Goal: Transaction & Acquisition: Download file/media

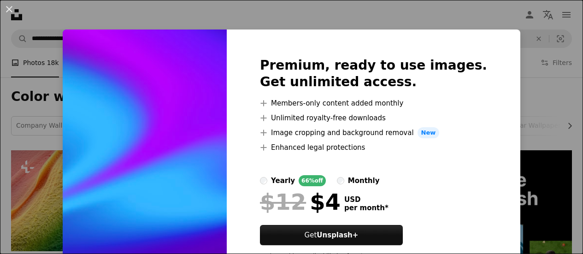
scroll to position [790, 0]
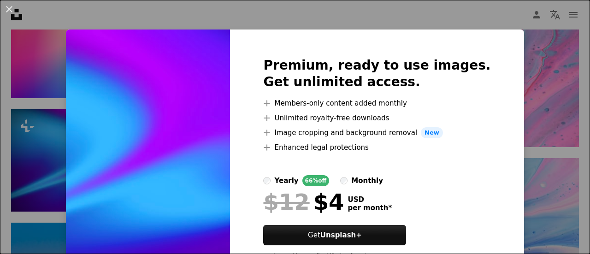
click at [547, 107] on div "An X shape Premium, ready to use images. Get unlimited access. A plus sign Memb…" at bounding box center [295, 127] width 590 height 254
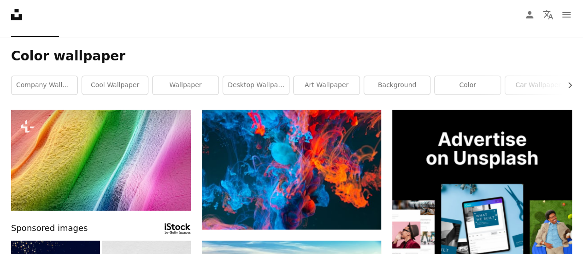
scroll to position [40, 0]
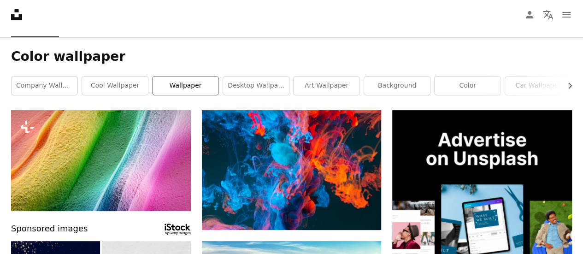
click at [190, 89] on link "wallpaper" at bounding box center [185, 85] width 66 height 18
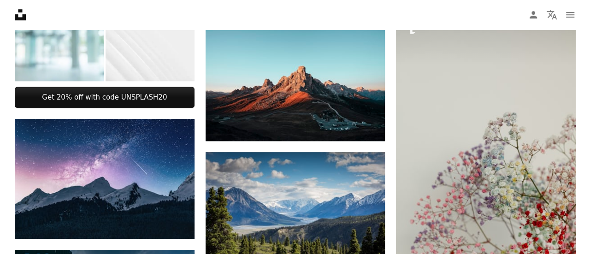
scroll to position [394, 0]
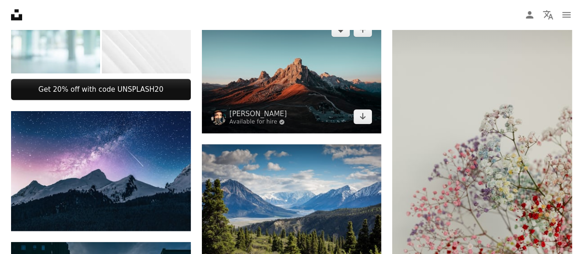
click at [312, 70] on img at bounding box center [292, 73] width 180 height 120
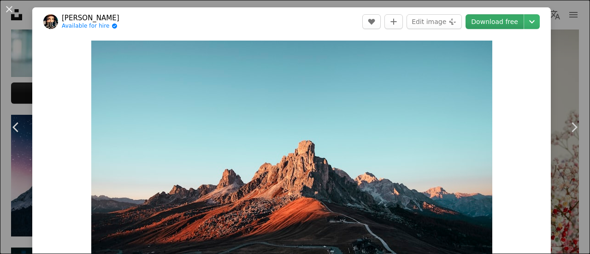
click at [490, 21] on link "Download free" at bounding box center [494, 21] width 58 height 15
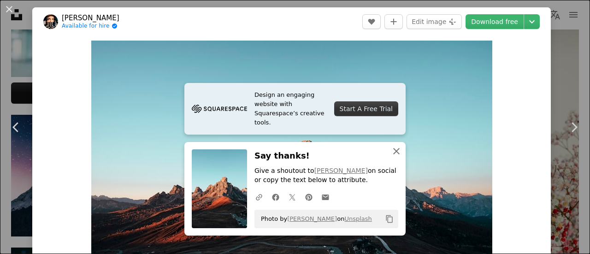
click at [397, 150] on icon "An X shape" at bounding box center [396, 151] width 11 height 11
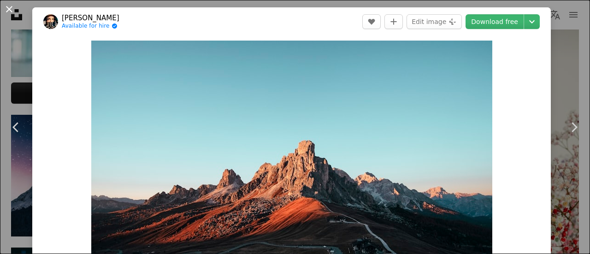
click at [12, 11] on button "An X shape" at bounding box center [9, 9] width 11 height 11
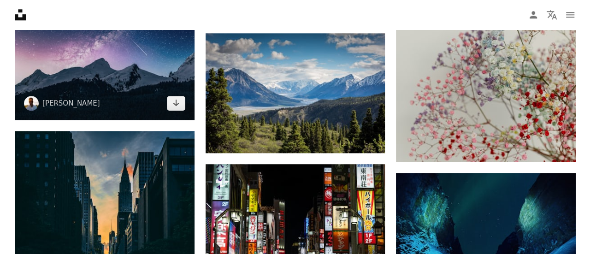
scroll to position [505, 0]
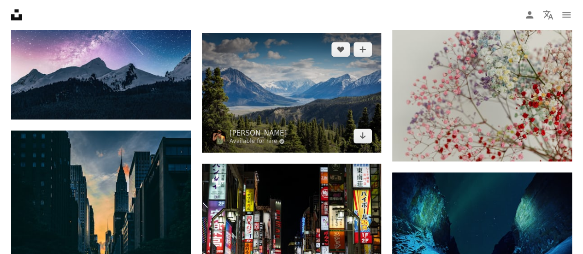
click at [229, 96] on img at bounding box center [292, 93] width 180 height 120
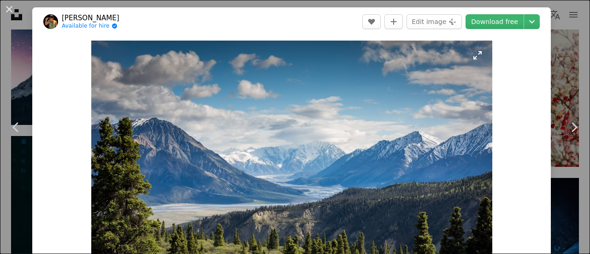
click at [410, 96] on img "Zoom in on this image" at bounding box center [291, 174] width 401 height 267
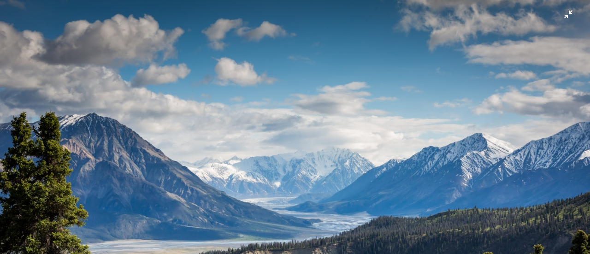
scroll to position [65, 0]
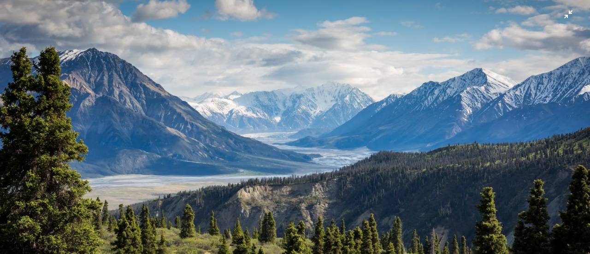
click at [563, 14] on img "Zoom out on this image" at bounding box center [295, 132] width 590 height 394
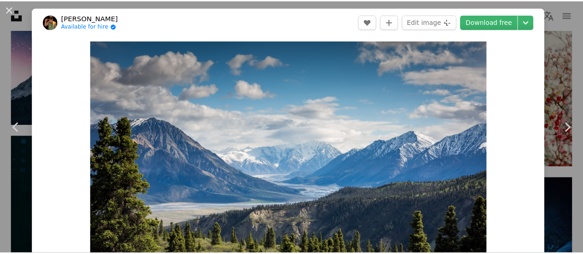
scroll to position [41, 0]
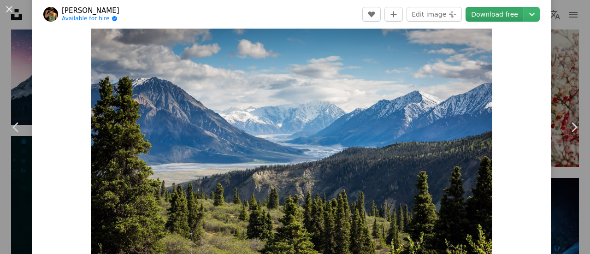
click at [495, 19] on link "Download free" at bounding box center [494, 14] width 58 height 15
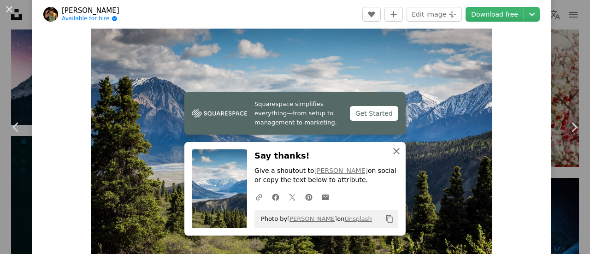
click at [398, 151] on icon "An X shape" at bounding box center [396, 151] width 11 height 11
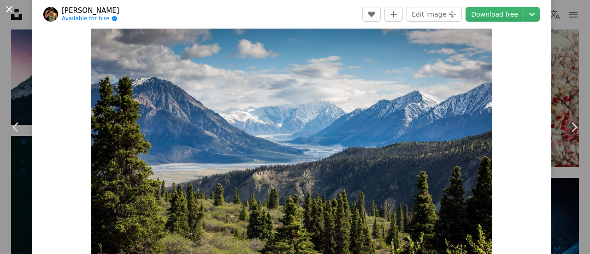
click at [11, 10] on button "An X shape" at bounding box center [9, 9] width 11 height 11
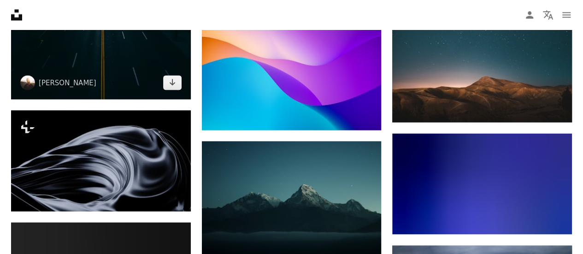
scroll to position [805, 0]
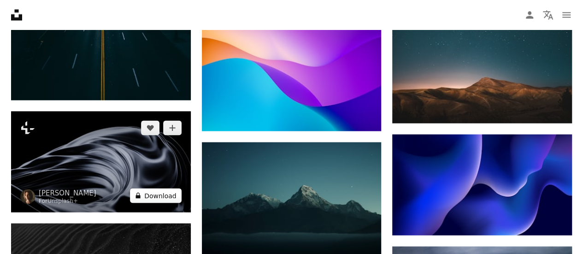
click at [161, 195] on button "A lock Download" at bounding box center [156, 195] width 52 height 15
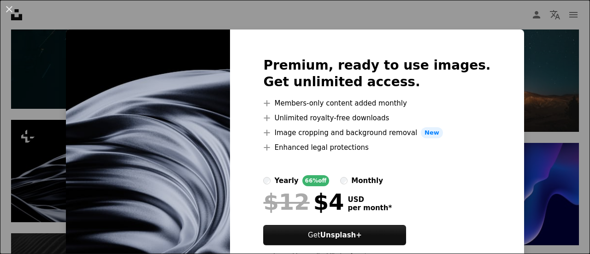
click at [216, 146] on img at bounding box center [148, 161] width 164 height 265
click at [11, 7] on button "An X shape" at bounding box center [9, 9] width 11 height 11
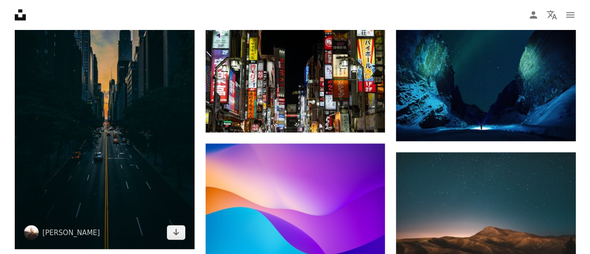
scroll to position [656, 0]
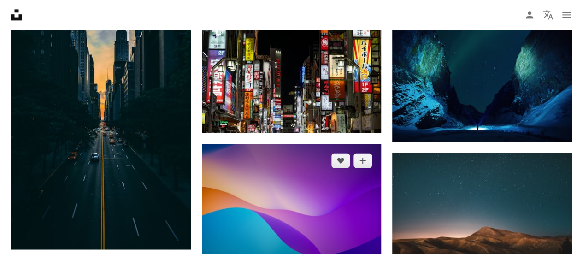
click at [266, 155] on img at bounding box center [292, 212] width 180 height 136
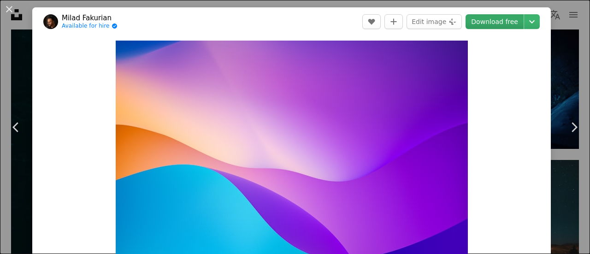
click at [499, 23] on link "Download free" at bounding box center [494, 21] width 58 height 15
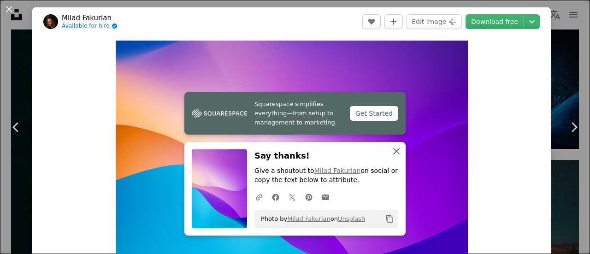
click at [394, 152] on icon "An X shape" at bounding box center [396, 151] width 11 height 11
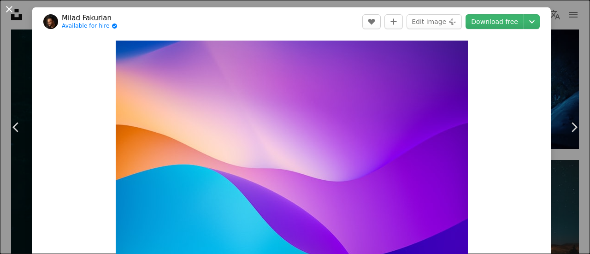
click at [4, 7] on button "An X shape" at bounding box center [9, 9] width 11 height 11
